Goal: Task Accomplishment & Management: Manage account settings

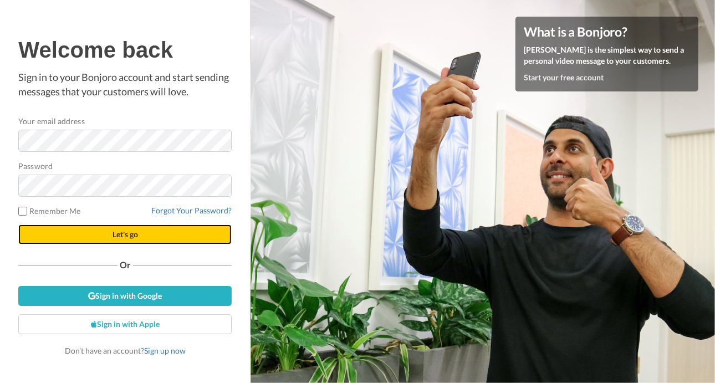
click at [152, 233] on button "Let's go" at bounding box center [124, 234] width 213 height 20
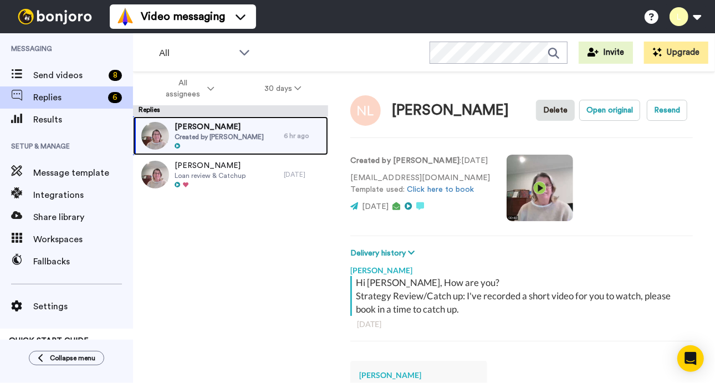
click at [222, 133] on span "Created by Lara Watt" at bounding box center [218, 136] width 89 height 9
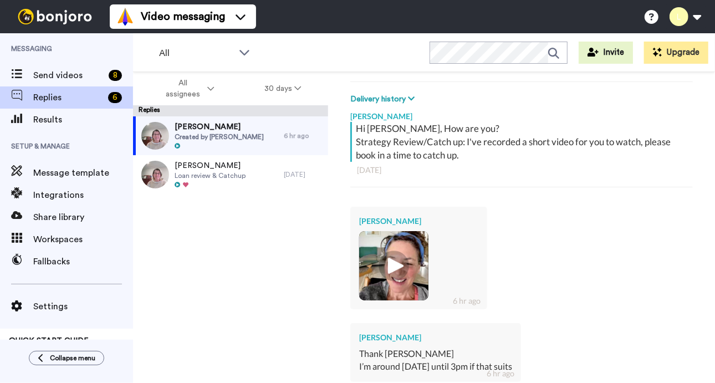
click at [394, 268] on img at bounding box center [393, 265] width 30 height 30
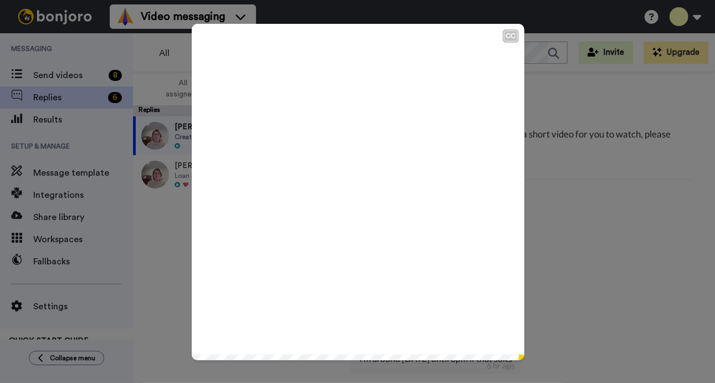
scroll to position [162, 0]
click at [355, 192] on icon "Play/Pause" at bounding box center [357, 192] width 29 height 53
click at [563, 237] on div "CC Play/Pause 0:48 / 0:48" at bounding box center [357, 191] width 715 height 383
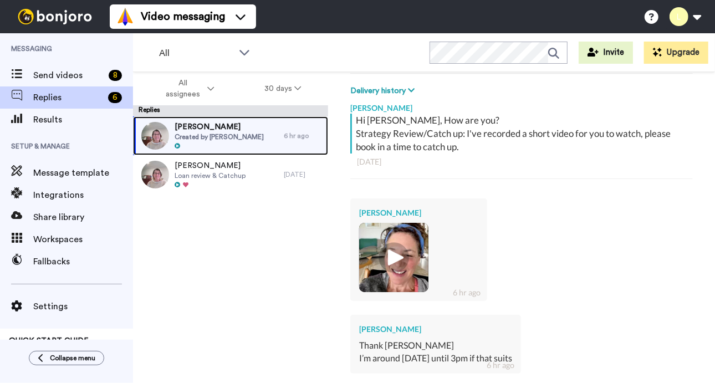
click at [156, 132] on img at bounding box center [155, 136] width 28 height 28
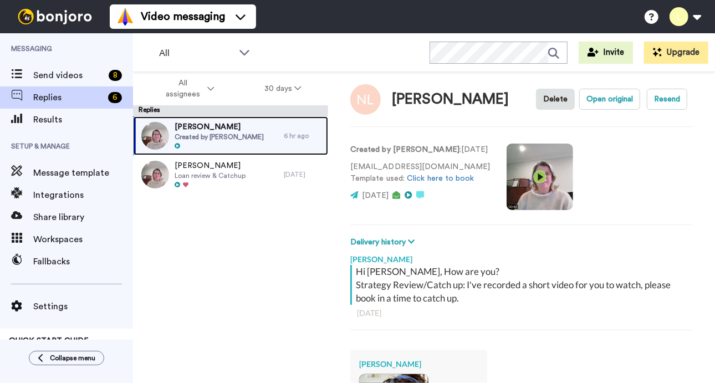
scroll to position [0, 0]
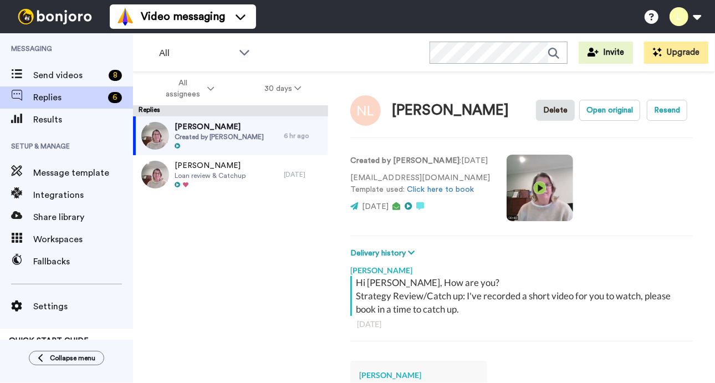
click at [518, 186] on video at bounding box center [539, 188] width 66 height 66
click at [476, 242] on div "Nicola Lewis Delete Open original Resend Created by Lara Watt : 14 days ago nic…" at bounding box center [521, 247] width 387 height 350
type textarea "x"
